Goal: Navigation & Orientation: Find specific page/section

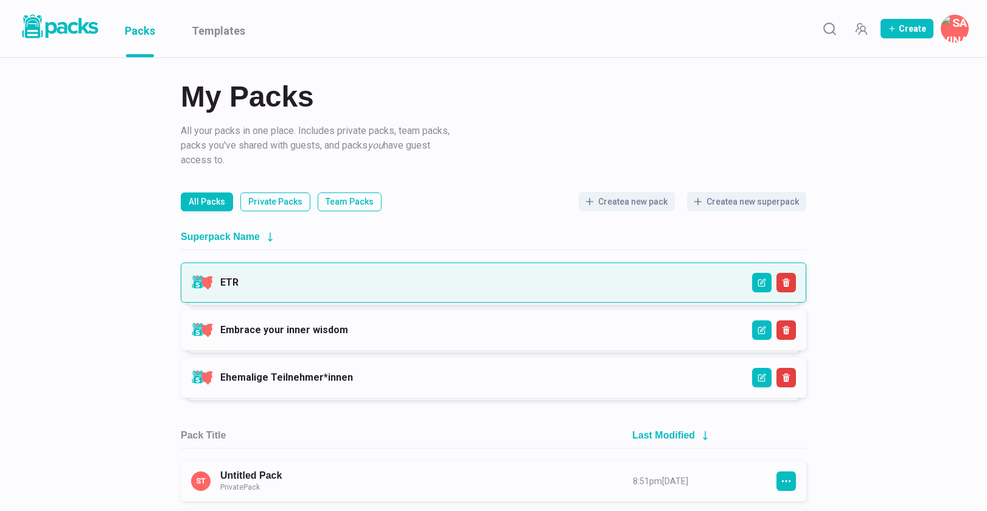
click at [239, 284] on link "ETR" at bounding box center [229, 282] width 18 height 12
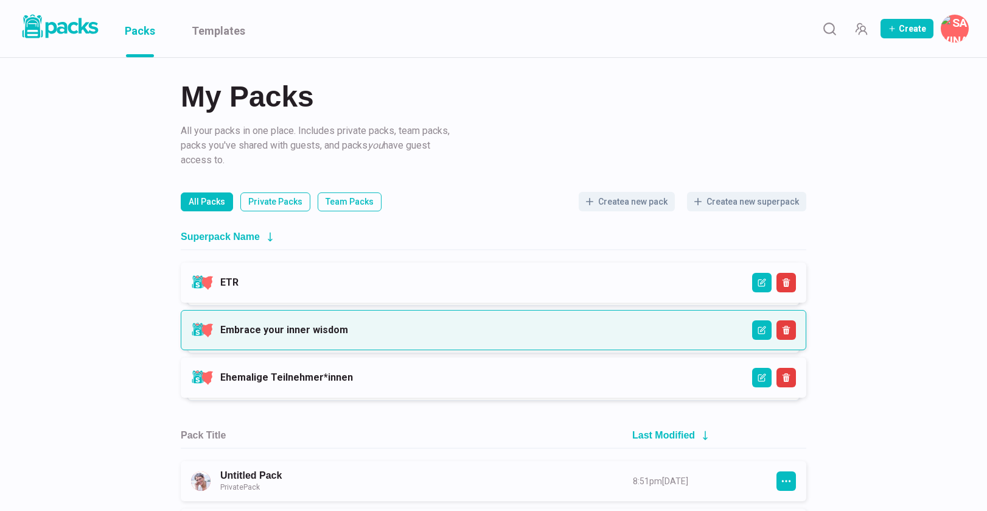
click at [296, 327] on link "Embrace your inner wisdom" at bounding box center [284, 330] width 128 height 12
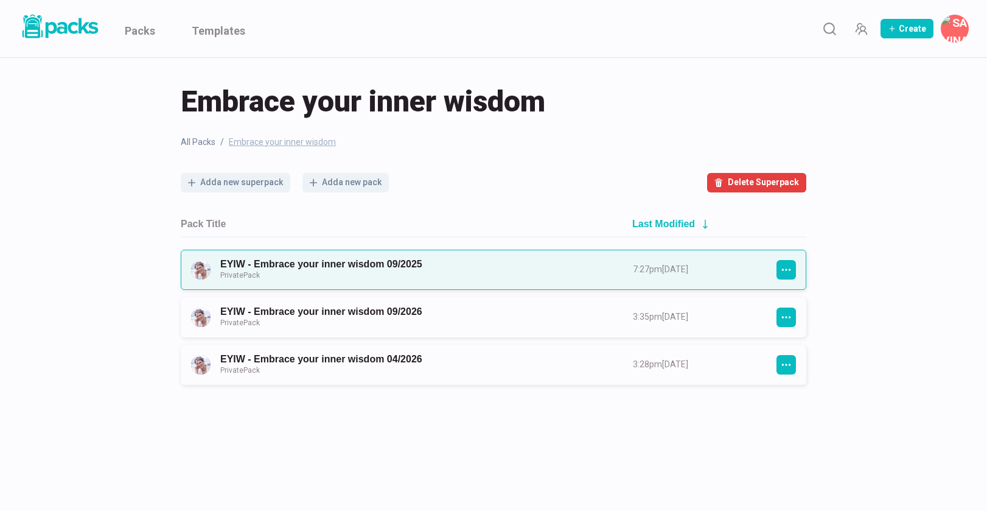
click at [335, 269] on link "EYIW - Embrace your inner wisdom 09/2025 Private Pack" at bounding box center [415, 269] width 391 height 23
